Goal: Task Accomplishment & Management: Use online tool/utility

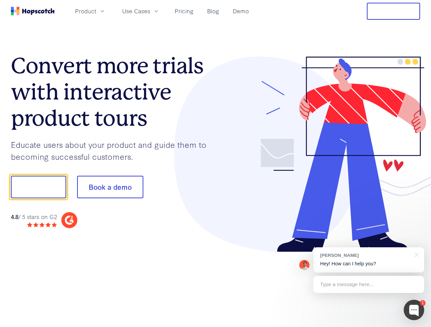
click at [216, 164] on div at bounding box center [318, 155] width 205 height 196
click at [96, 11] on span "Product" at bounding box center [85, 11] width 21 height 9
click at [150, 11] on span "Use Cases" at bounding box center [136, 11] width 28 height 9
click at [393, 11] on button "Free Trial" at bounding box center [393, 11] width 53 height 17
click at [38, 187] on button "Show me!" at bounding box center [38, 187] width 55 height 23
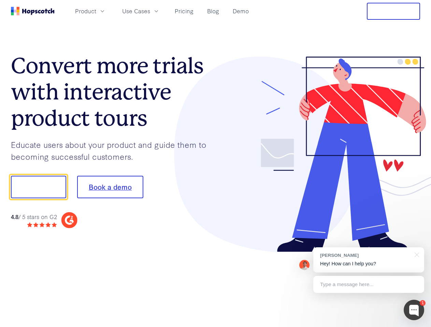
click at [110, 187] on button "Book a demo" at bounding box center [110, 187] width 66 height 23
click at [414, 310] on div at bounding box center [414, 310] width 20 height 20
click at [368, 260] on div "[PERSON_NAME] Hey! How can I help you?" at bounding box center [368, 260] width 111 height 25
click at [415, 254] on div at bounding box center [360, 187] width 128 height 228
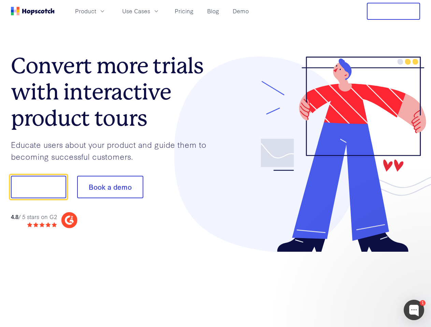
click at [368, 285] on div at bounding box center [360, 232] width 128 height 136
